Goal: Task Accomplishment & Management: Manage account settings

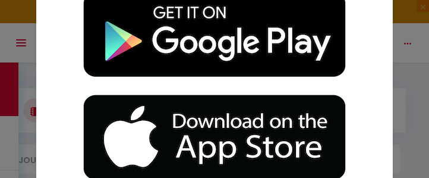
click at [383, 47] on div at bounding box center [214, 91] width 356 height 217
click at [393, 48] on div "Affichage optimisé sur l'application mobile ×" at bounding box center [214, 89] width 429 height 178
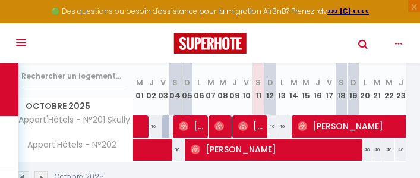
scroll to position [178, 0]
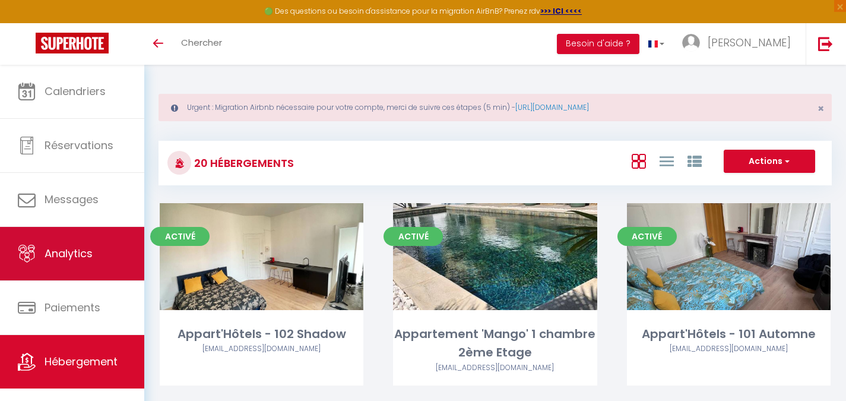
scroll to position [16, 0]
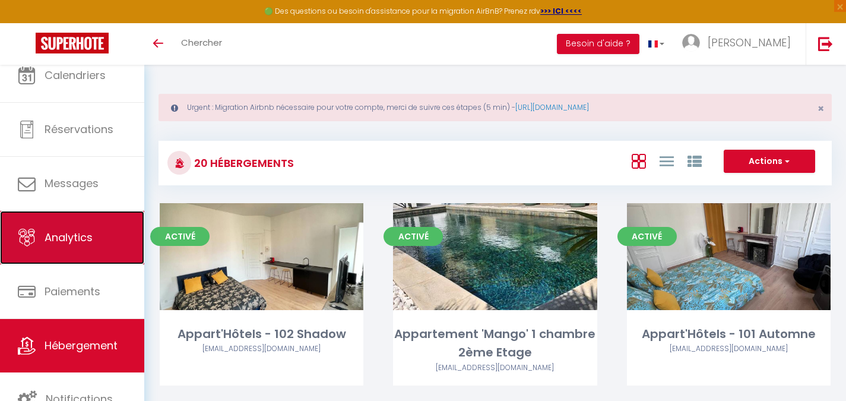
click at [87, 257] on link "Analytics" at bounding box center [72, 237] width 144 height 53
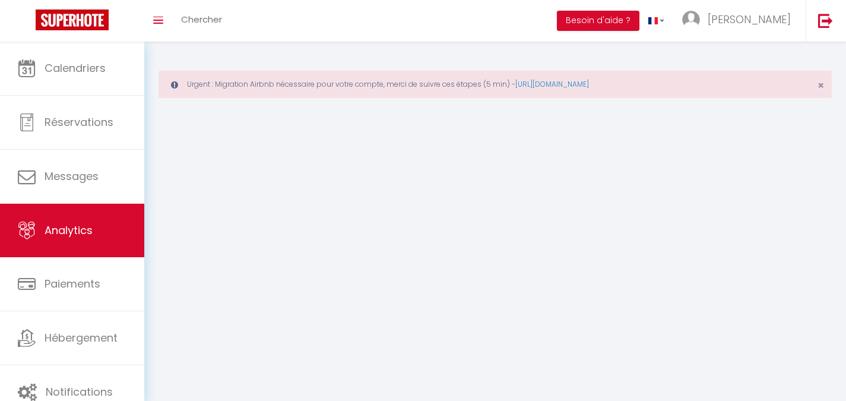
select select "2025"
select select "10"
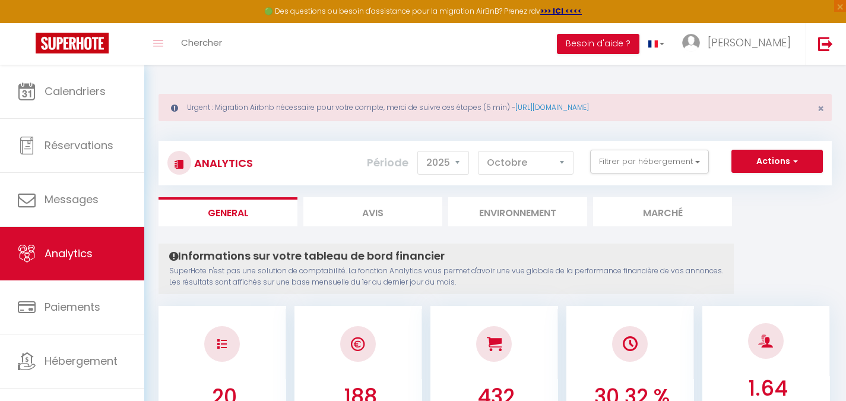
click at [647, 137] on div "Analytics Actions Génération SuperConciergerie Génération SuperAnalyzer Générat…" at bounding box center [496, 157] width 674 height 56
click at [634, 146] on div "Analytics Actions Génération SuperConciergerie Génération SuperAnalyzer Générat…" at bounding box center [496, 163] width 674 height 45
click at [630, 164] on button "Filtrer par hébergement" at bounding box center [649, 162] width 119 height 24
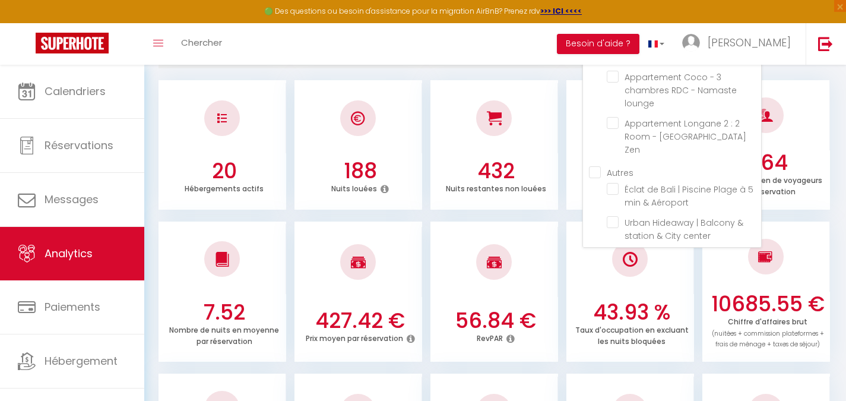
scroll to position [238, 0]
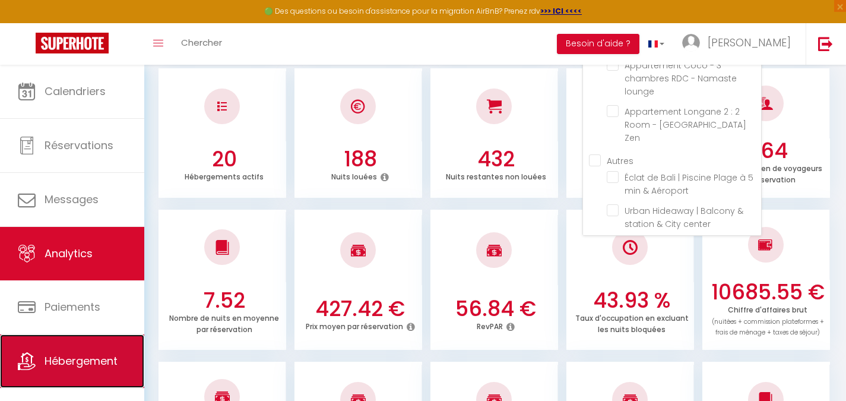
click at [68, 346] on link "Hébergement" at bounding box center [72, 360] width 144 height 53
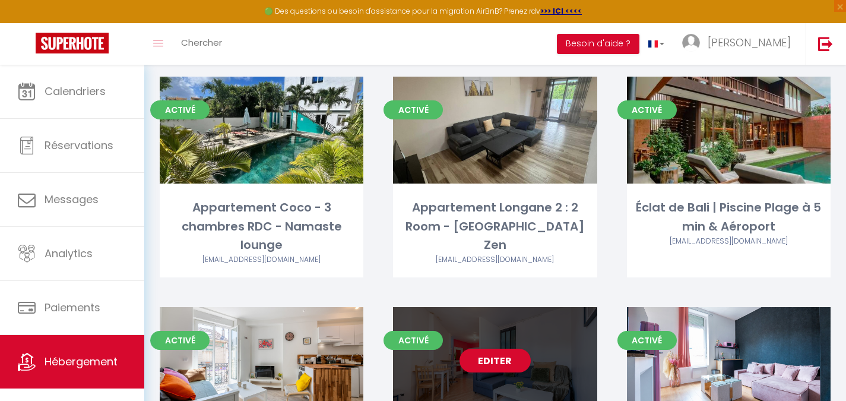
scroll to position [913, 0]
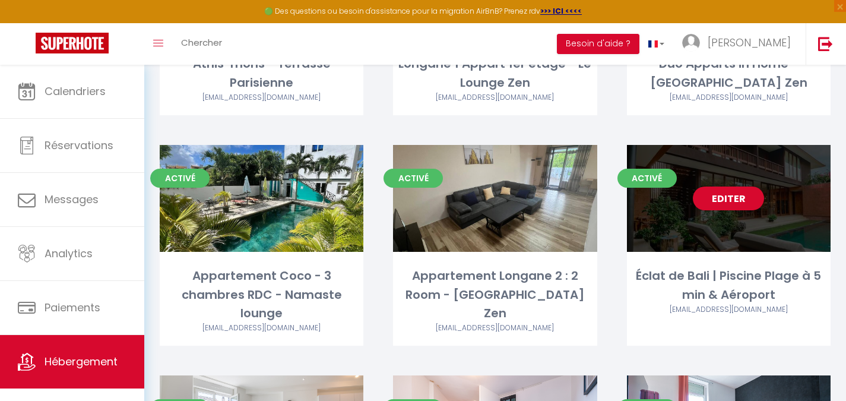
click at [662, 194] on div "Editer" at bounding box center [729, 198] width 204 height 107
select select "3"
select select "2"
select select "1"
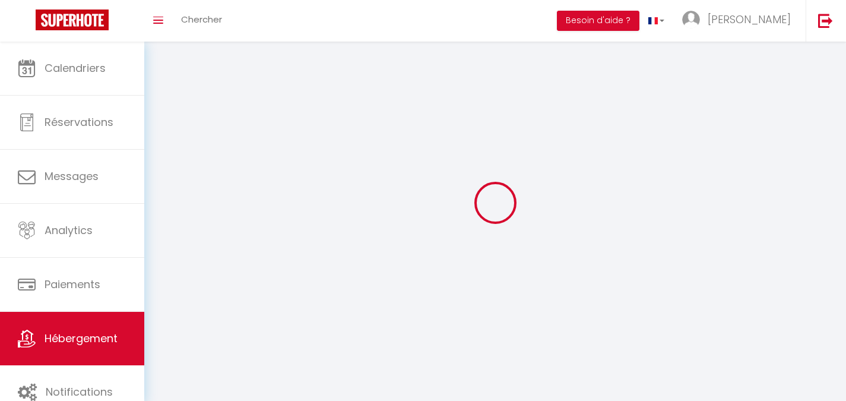
select select
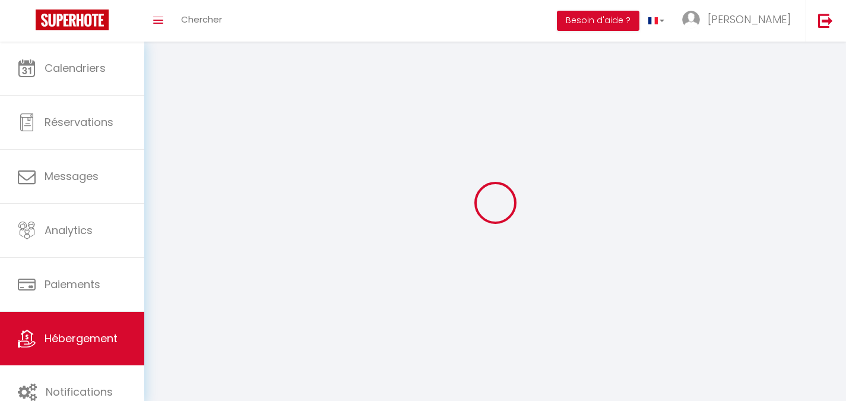
select select
checkbox input "false"
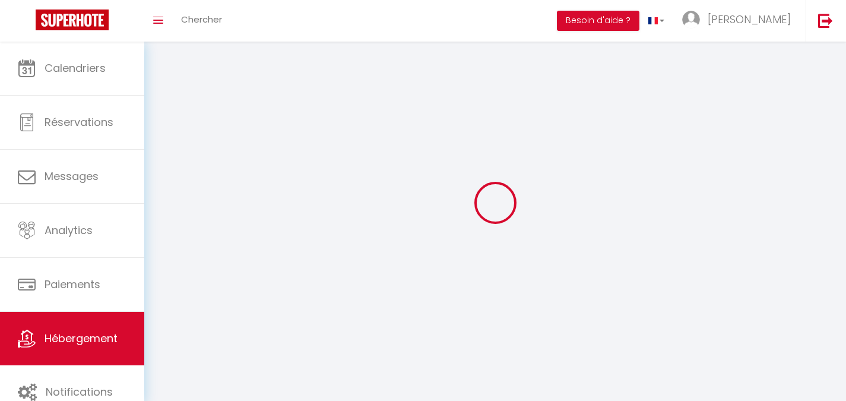
checkbox input "false"
select select
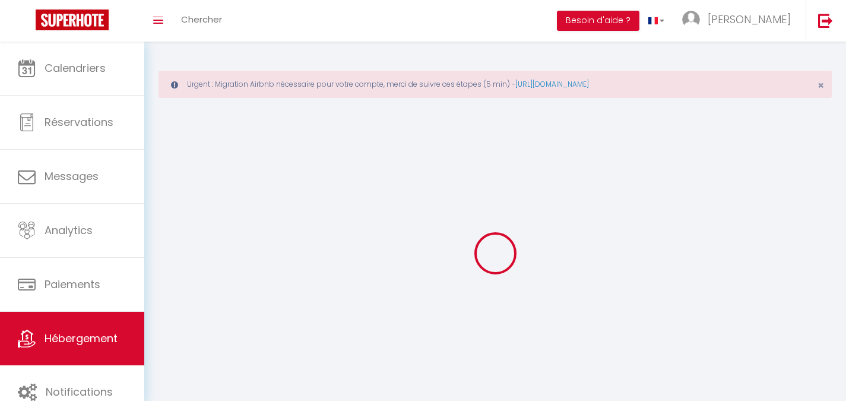
select select
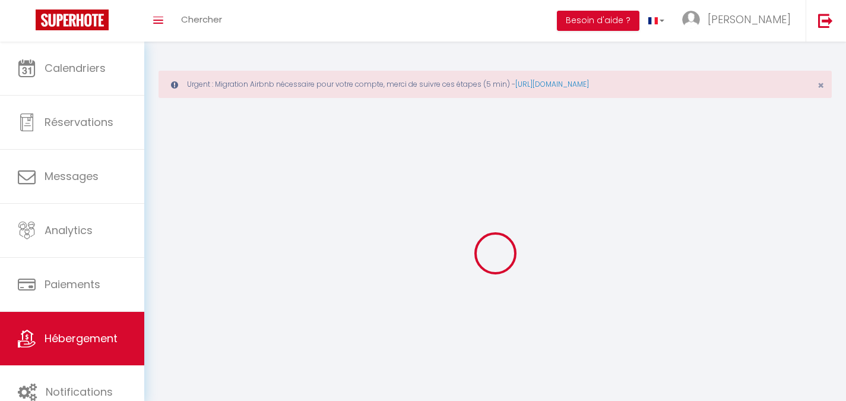
select select
checkbox input "false"
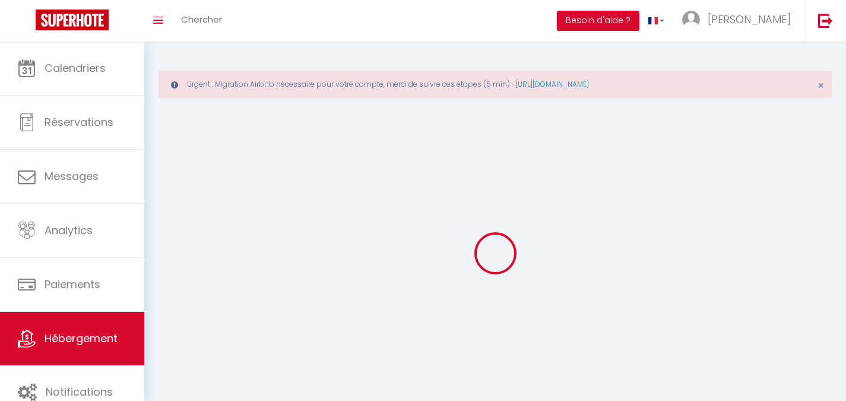
checkbox input "false"
select select
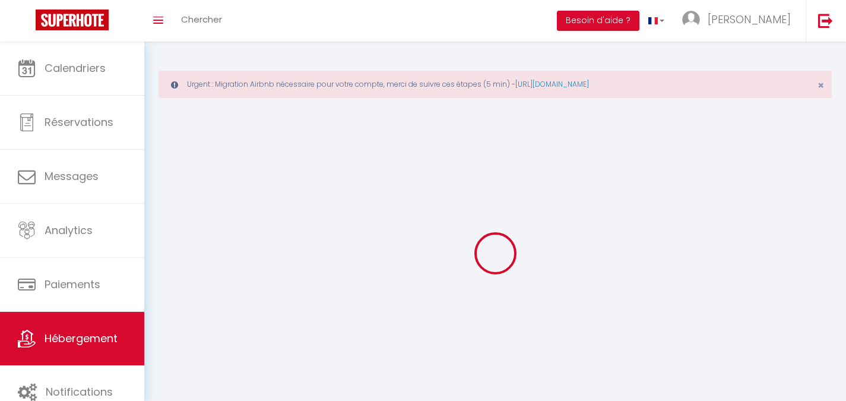
select select
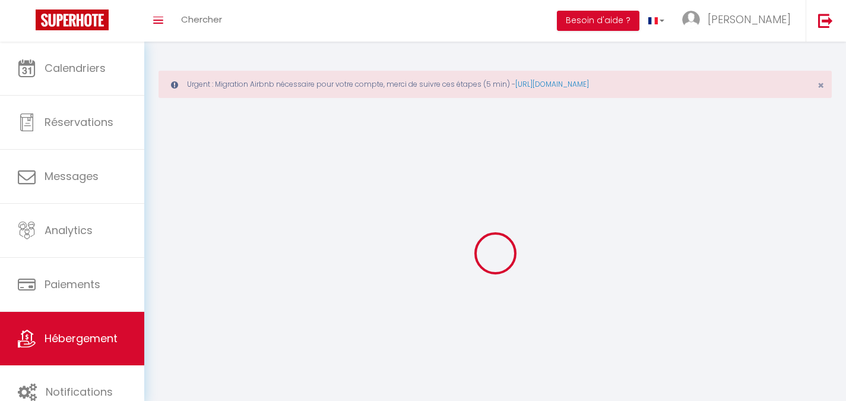
select select
checkbox input "false"
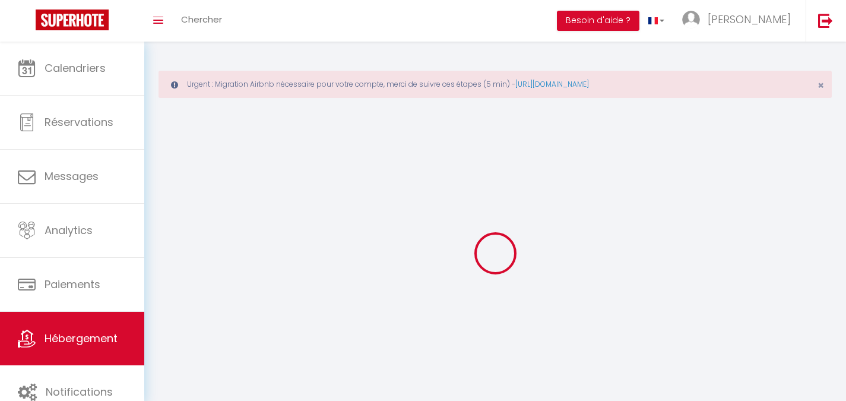
select select
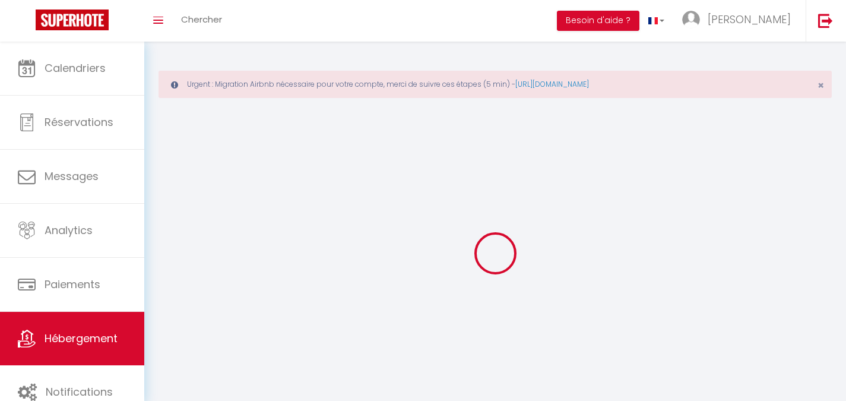
select select
checkbox input "false"
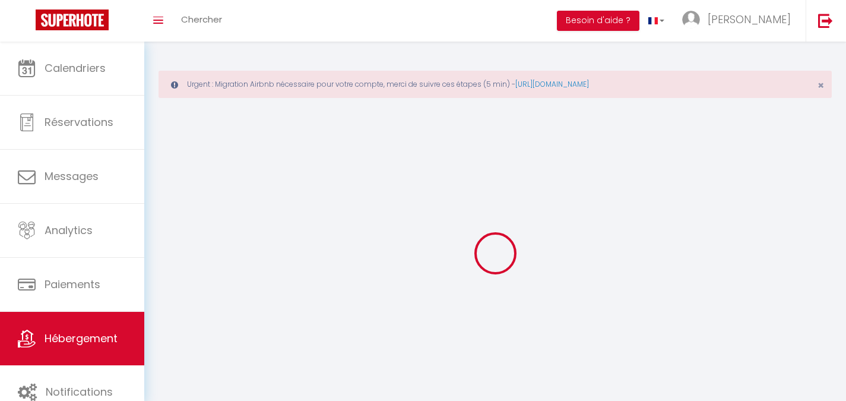
checkbox input "false"
select select
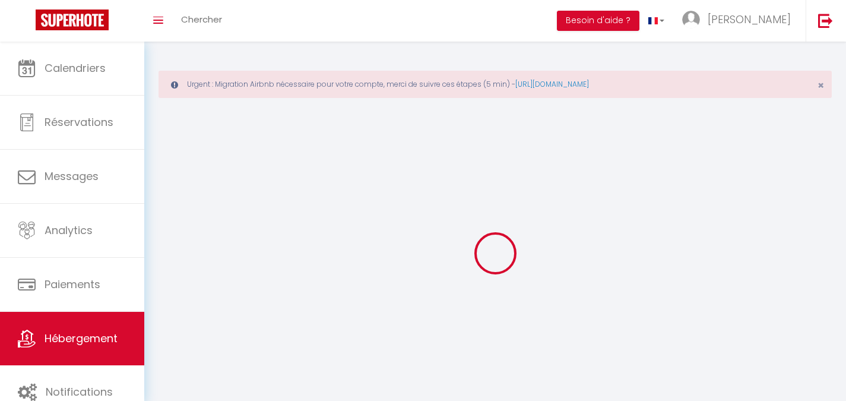
select select
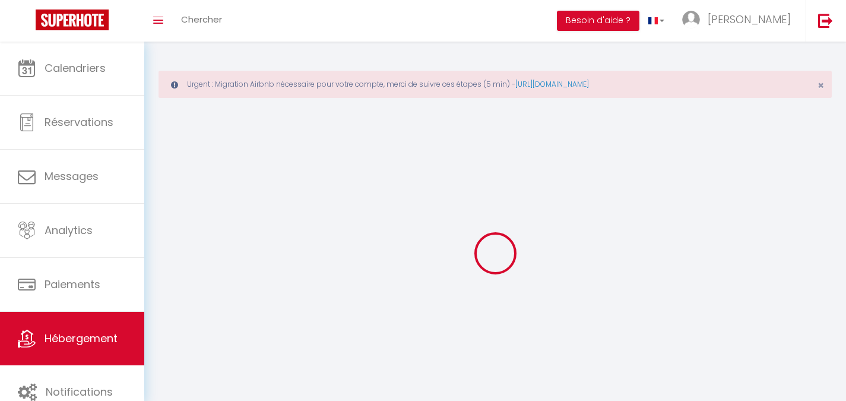
select select
checkbox input "false"
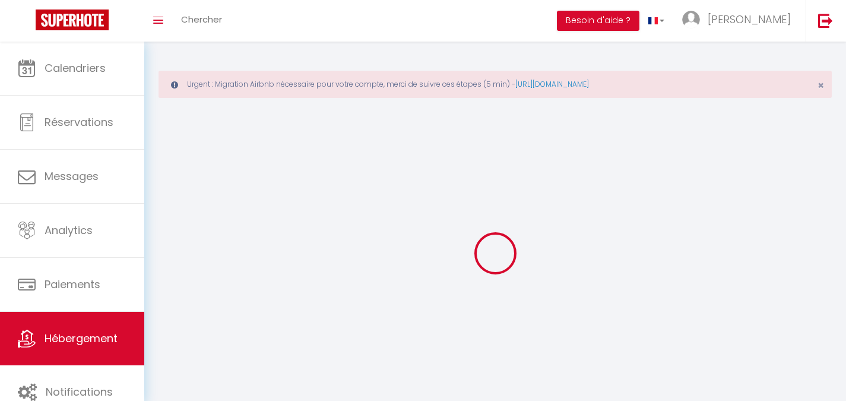
select select
select select "28"
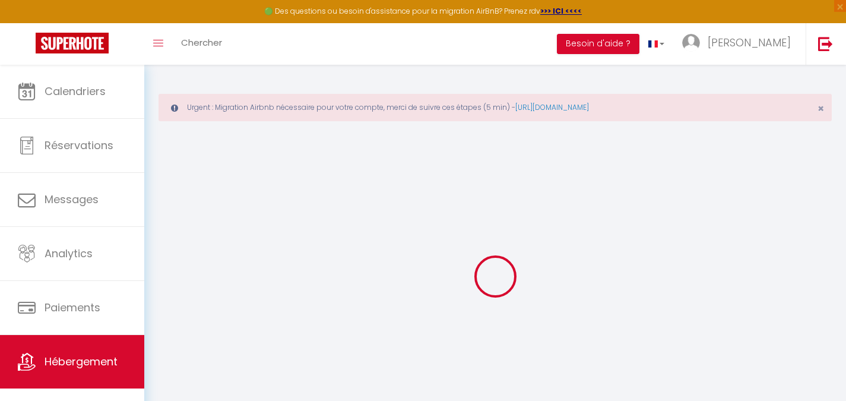
select select
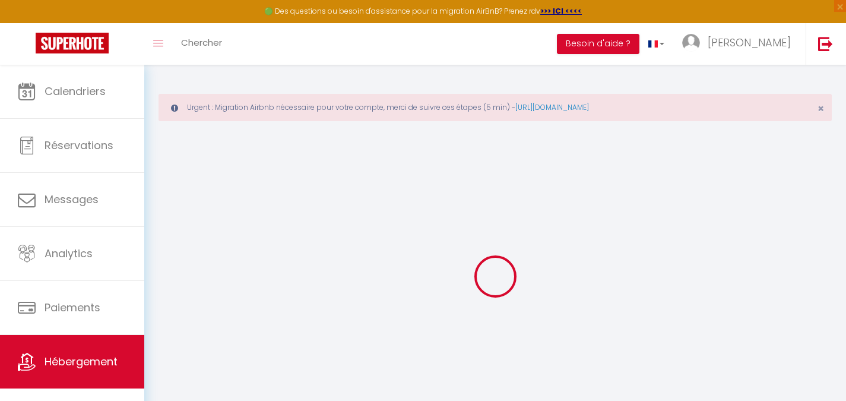
select select
checkbox input "false"
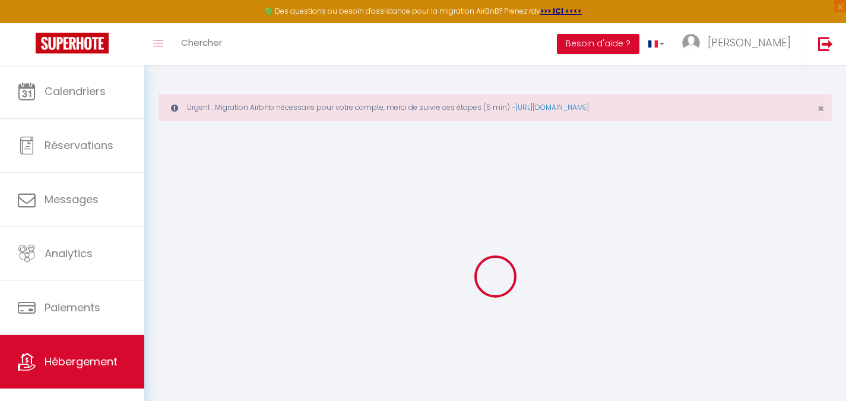
select select
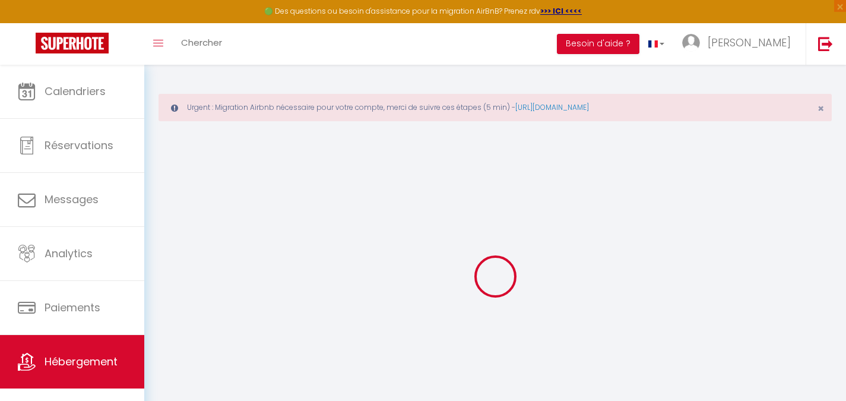
select select
checkbox input "false"
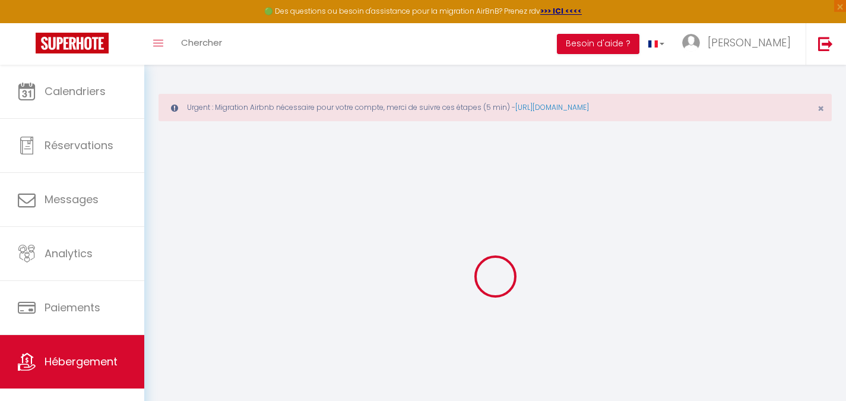
checkbox input "false"
select select
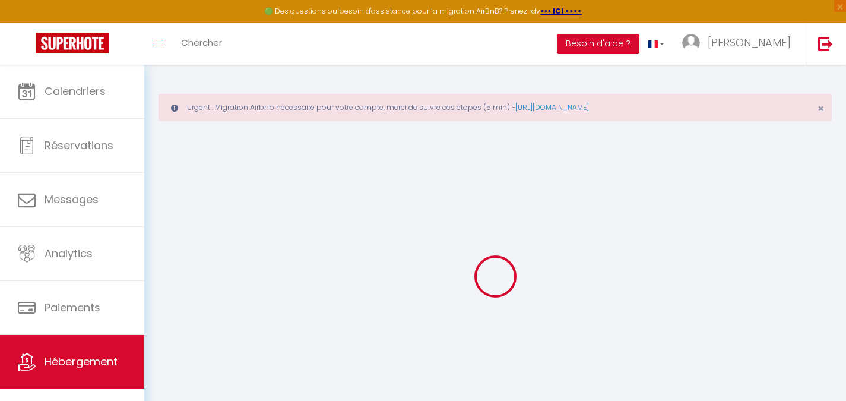
select select
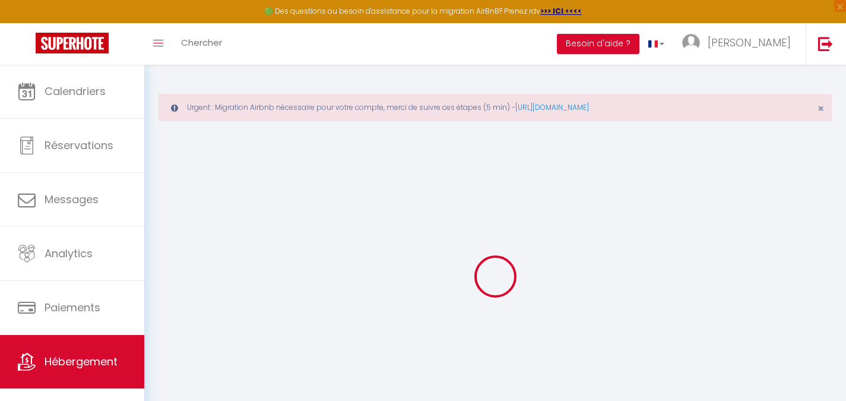
checkbox input "false"
select select
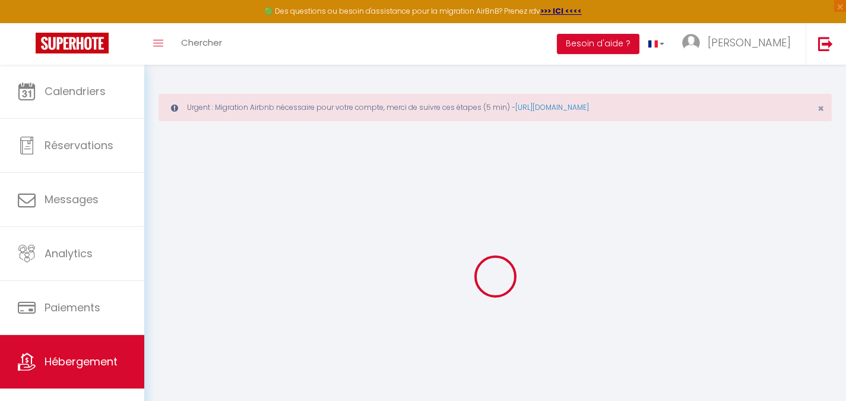
select select
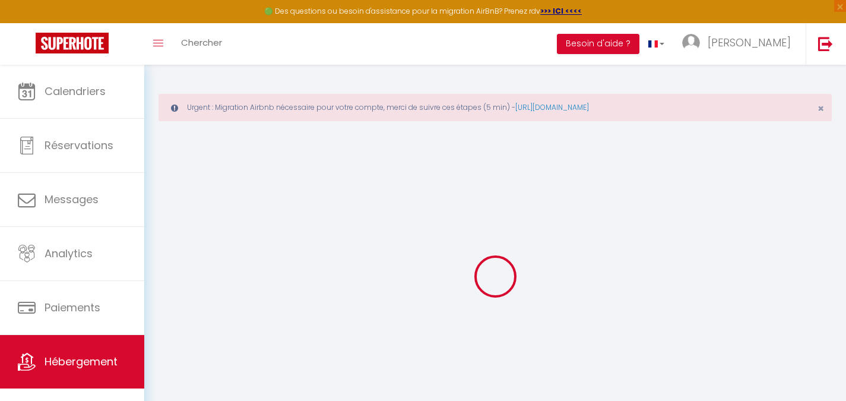
select select
checkbox input "false"
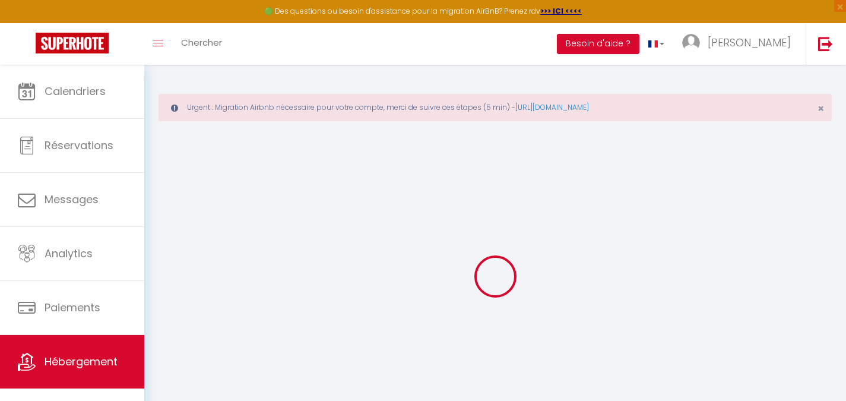
checkbox input "false"
select select
type input "Éclat de Bali | Piscine Plage à 5 min & Aéroport"
select select "houses"
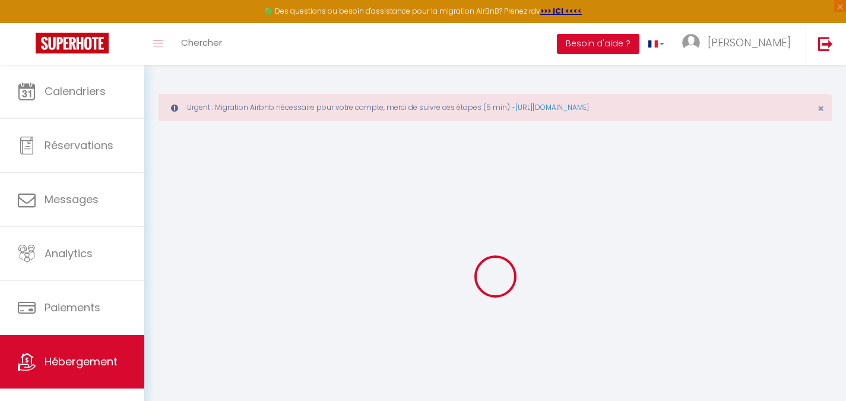
select select "8"
select select "4"
type input "1542583"
select select
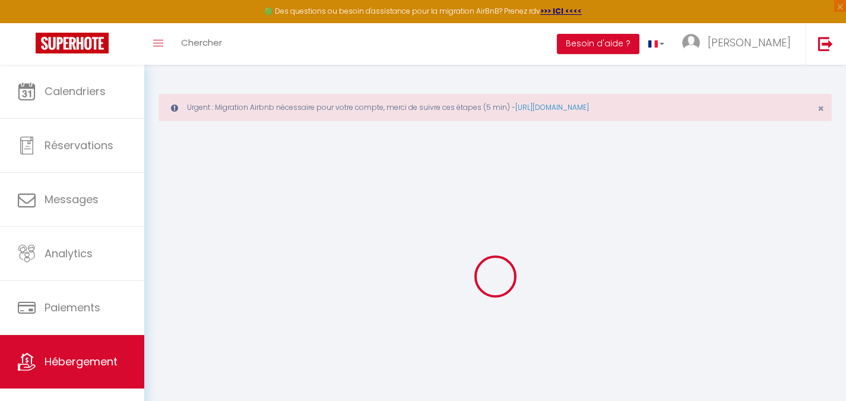
select select
type input "[STREET_ADDRESS]"
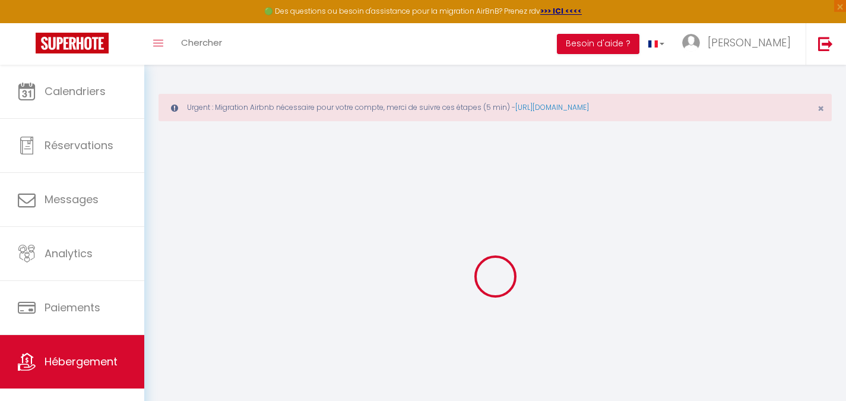
type input "80361"
type input "South Kuta"
select select "102"
type input "[EMAIL_ADDRESS][DOMAIN_NAME]"
select select
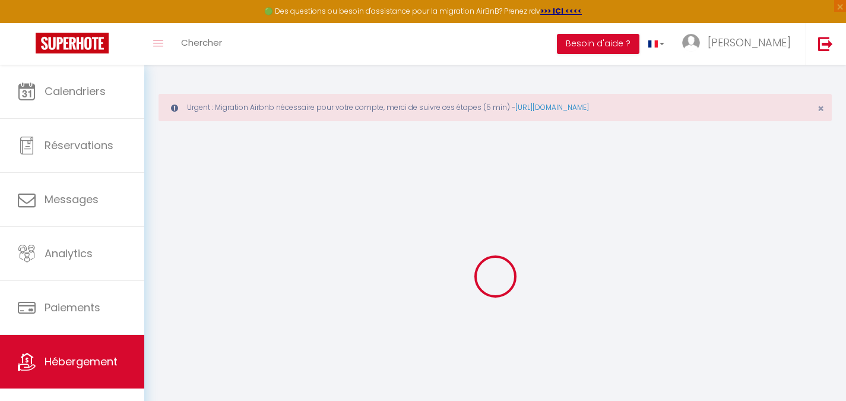
checkbox input "false"
select select "36"
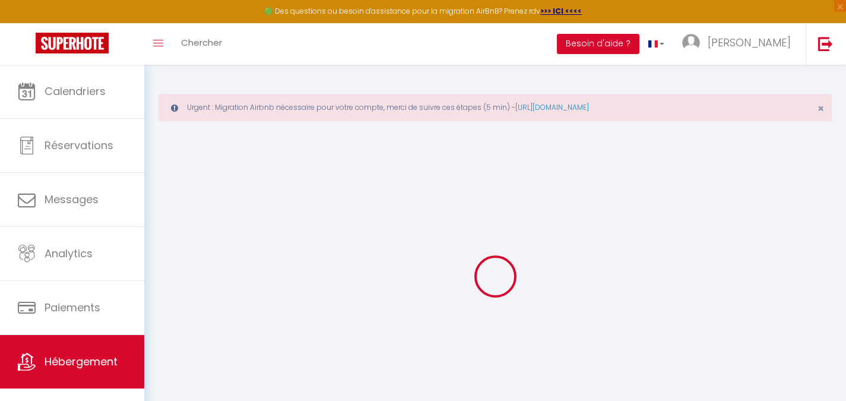
type input "0"
select select
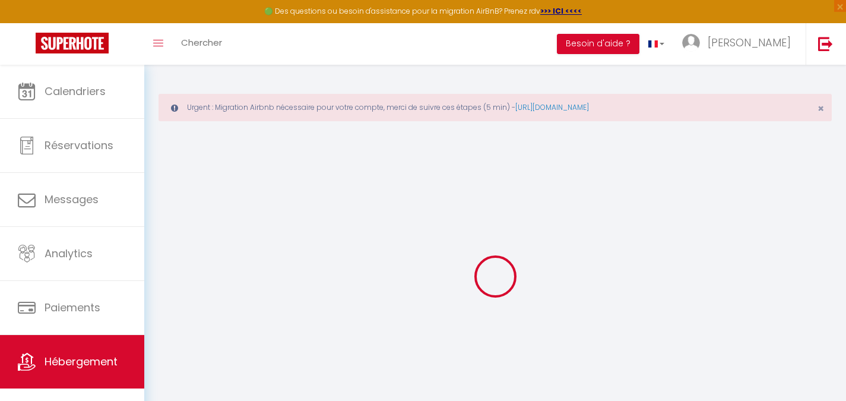
checkbox input "false"
select select
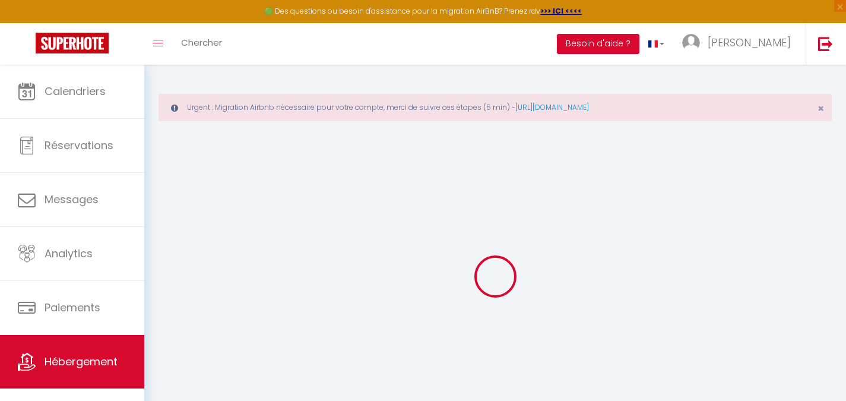
select select "IDR"
select select
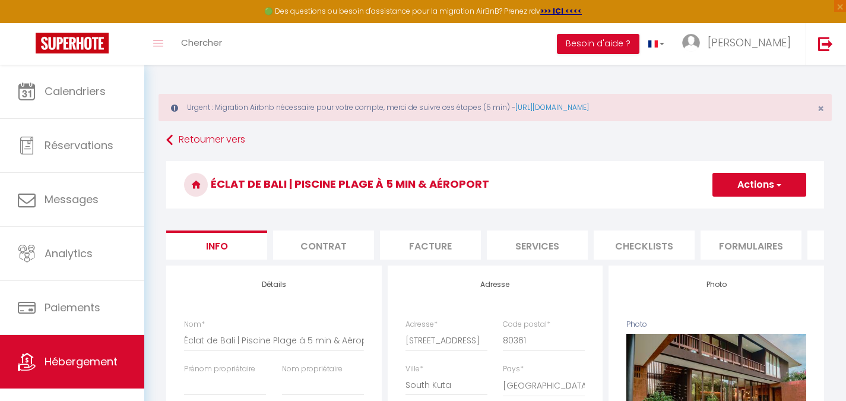
select select
checkbox input "false"
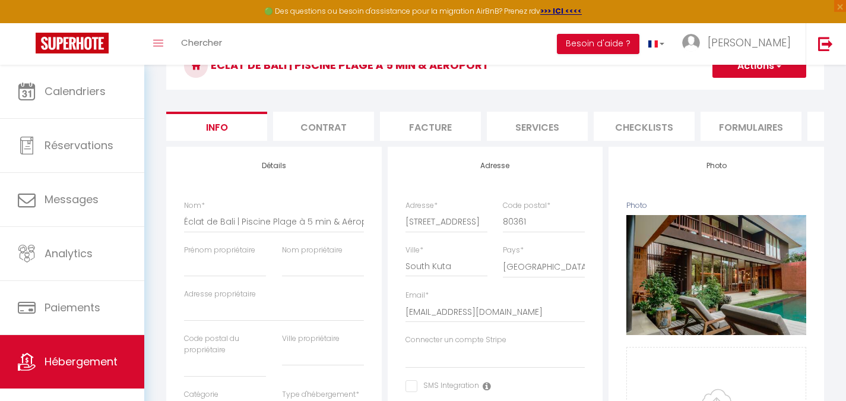
scroll to position [0, 411]
click at [583, 115] on li "Paramètres" at bounding box center [554, 126] width 101 height 29
select select
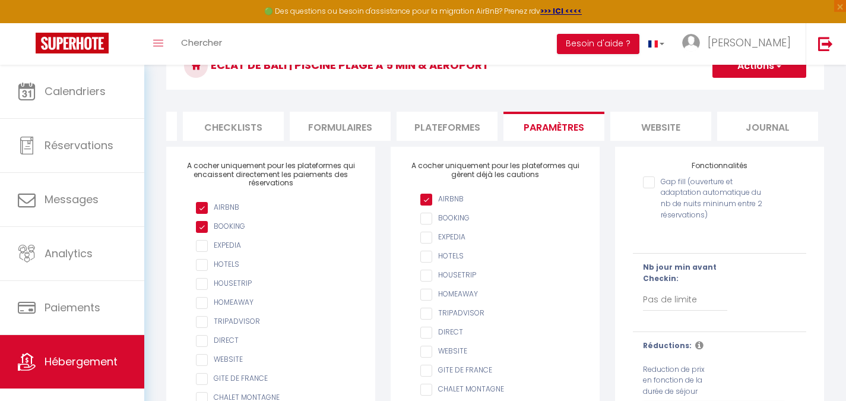
click at [465, 129] on li "Plateformes" at bounding box center [447, 126] width 101 height 29
select select
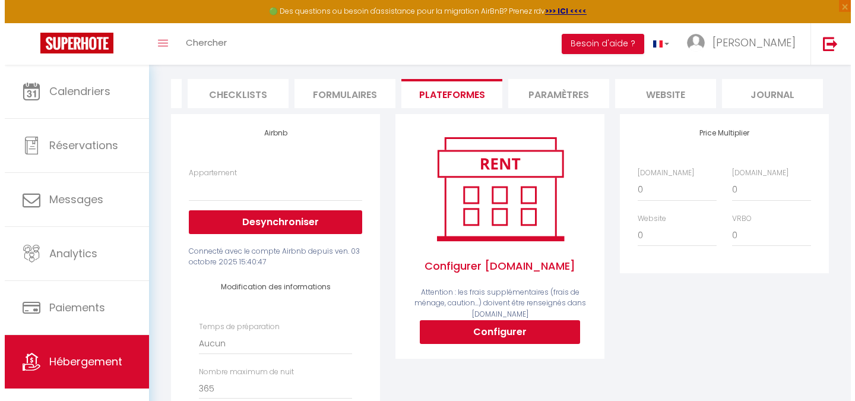
scroll to position [178, 0]
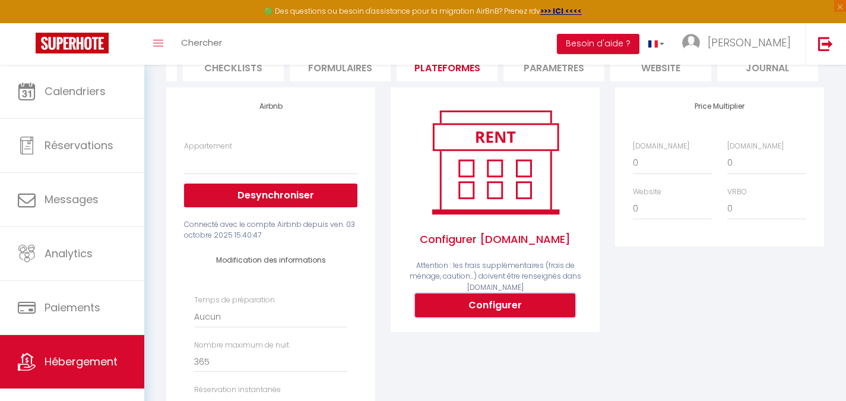
click at [486, 315] on button "Configurer" at bounding box center [495, 305] width 160 height 24
select select
type input "[PERSON_NAME][EMAIL_ADDRESS][PERSON_NAME][DOMAIN_NAME]"
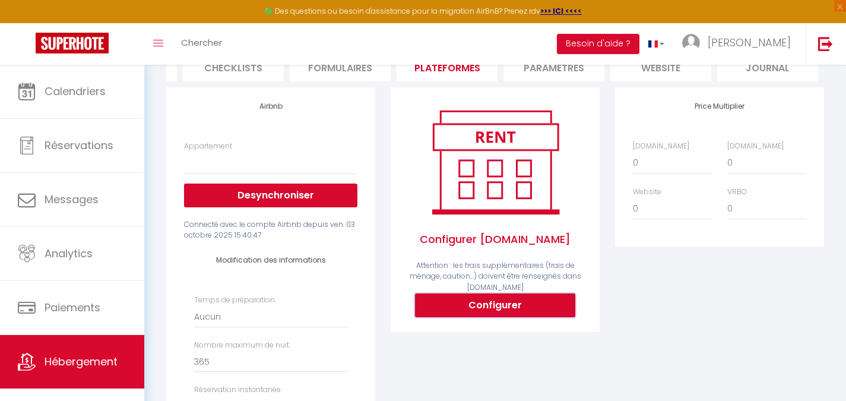
type input "[EMAIL_ADDRESS][DOMAIN_NAME]"
select select
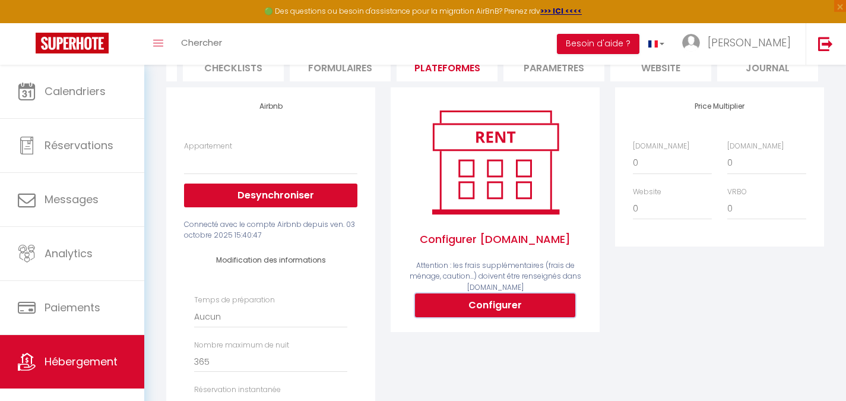
select select
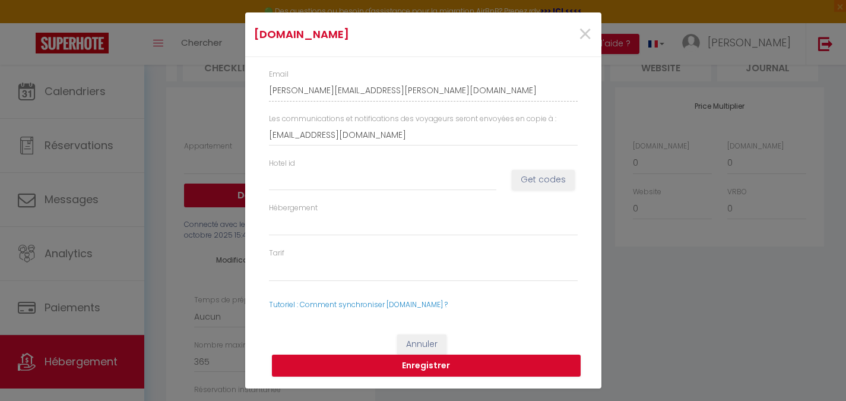
scroll to position [0, 402]
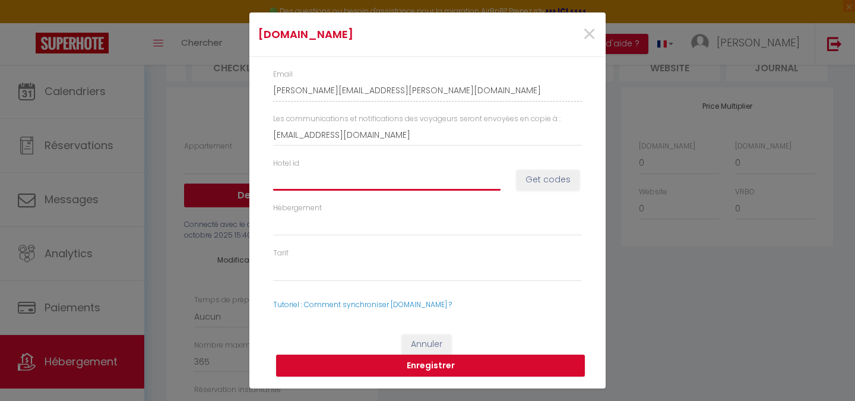
click at [330, 182] on input "Hotel id" at bounding box center [386, 179] width 227 height 21
paste input "15082365"
type input "15082365"
select select
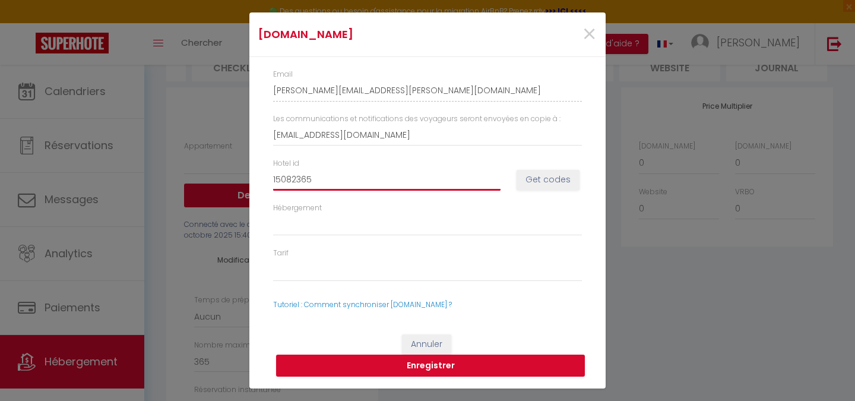
select select
type input "15082365"
click at [558, 185] on button "Get codes" at bounding box center [548, 180] width 63 height 20
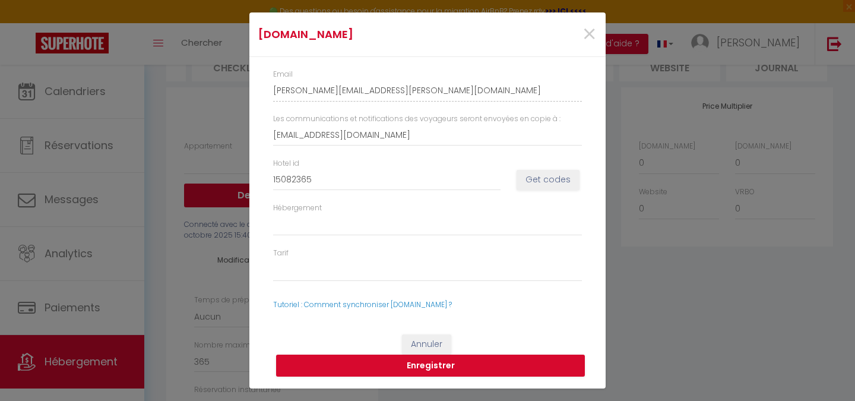
select select
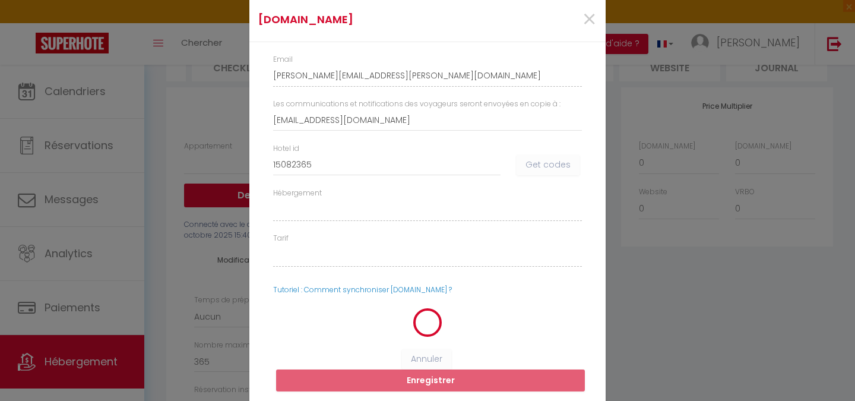
select select
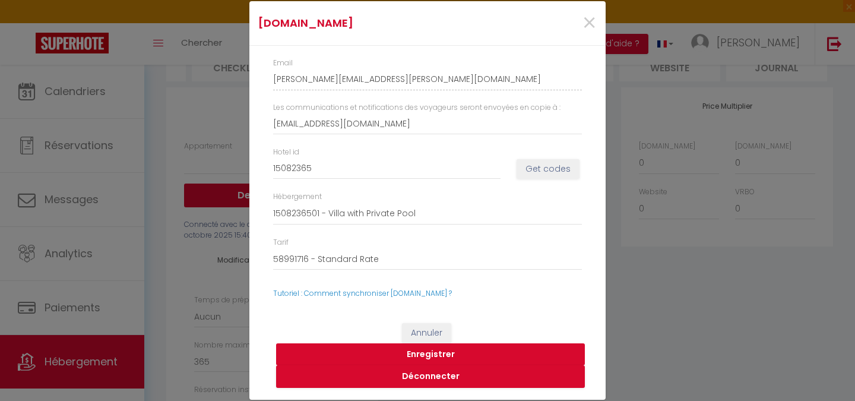
click at [418, 355] on button "Enregistrer" at bounding box center [430, 354] width 309 height 23
select select
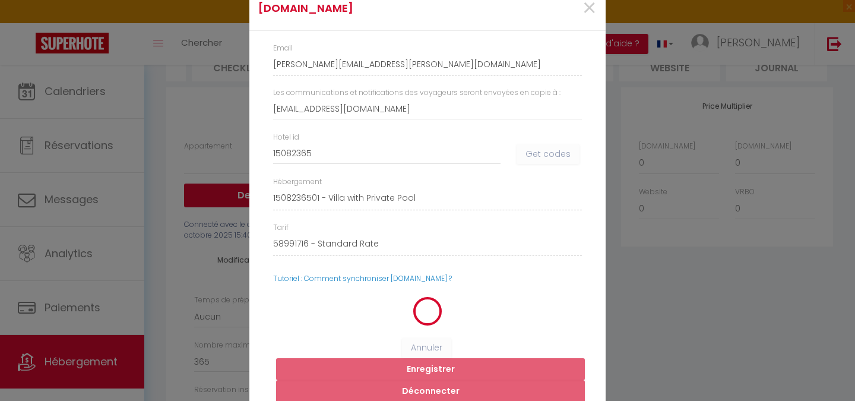
select select
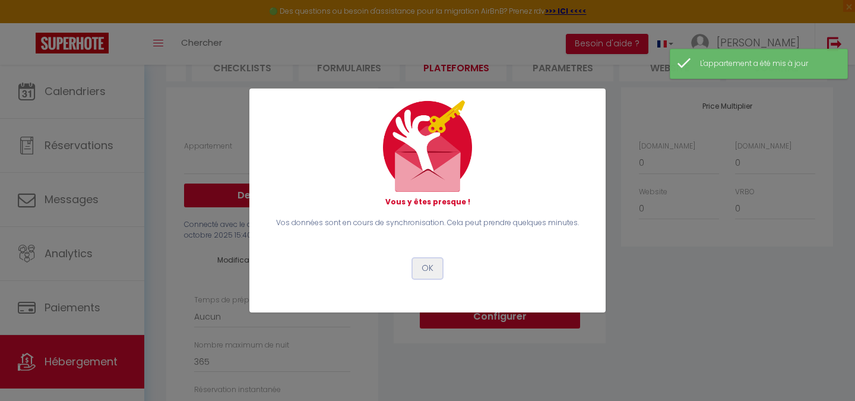
click at [438, 268] on button "OK" at bounding box center [428, 268] width 30 height 20
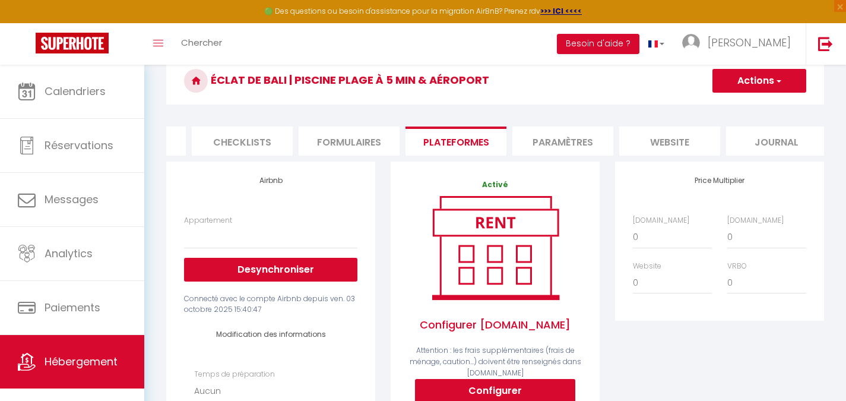
scroll to position [178, 0]
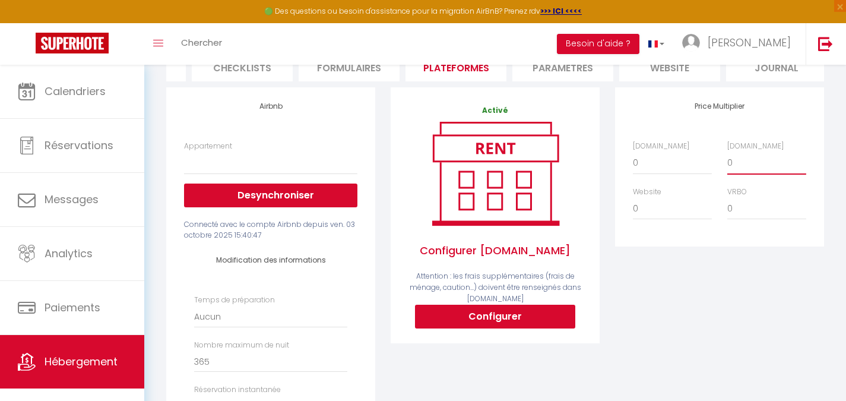
click at [785, 172] on select "0 + 1 % + 2 % + 3 % + 4 % + 5 % + 6 % + 7 % + 8 % + 9 %" at bounding box center [767, 162] width 79 height 23
select select "+ 17 %"
click at [728, 160] on select "0 + 1 % + 2 % + 3 % + 4 % + 5 % + 6 % + 7 % + 8 % + 9 %" at bounding box center [767, 162] width 79 height 23
select select
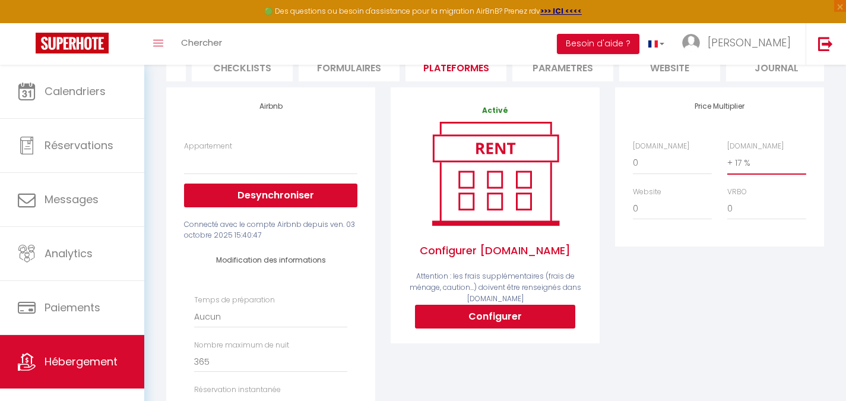
scroll to position [0, 0]
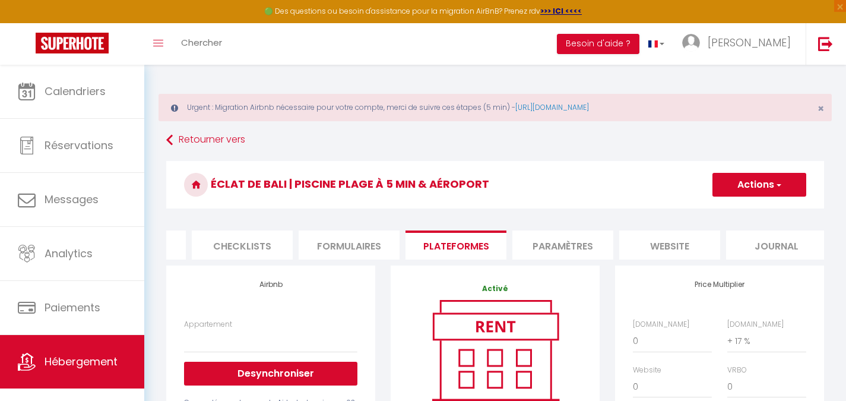
click at [743, 178] on button "Actions" at bounding box center [760, 185] width 94 height 24
click at [760, 352] on select "0 + 1 % + 2 % + 3 % + 4 % + 5 % + 6 % + 7 % + 8 % + 9 %" at bounding box center [767, 341] width 79 height 23
click at [728, 339] on select "0 + 1 % + 2 % + 3 % + 4 % + 5 % + 6 % + 7 % + 8 % + 9 %" at bounding box center [767, 341] width 79 height 23
click at [733, 167] on h3 "Éclat de Bali | Piscine Plage à 5 min & Aéroport" at bounding box center [495, 185] width 658 height 48
click at [736, 182] on button "Actions" at bounding box center [760, 185] width 94 height 24
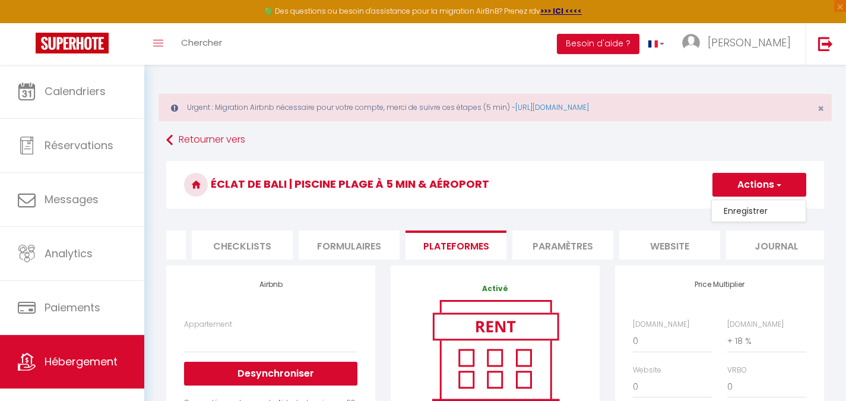
click at [733, 206] on link "Enregistrer" at bounding box center [759, 210] width 94 height 15
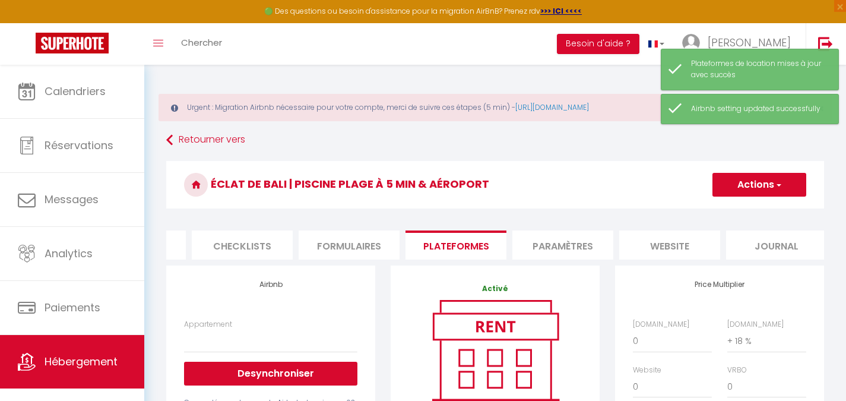
click at [399, 58] on div "Toggle menubar Chercher BUTTON Besoin d'aide ? Yannis Paramètres Équipe" at bounding box center [461, 44] width 751 height 42
